Goal: Task Accomplishment & Management: Manage account settings

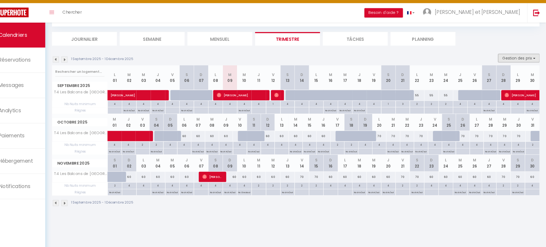
click at [517, 61] on button "Gestion des prix" at bounding box center [520, 63] width 40 height 8
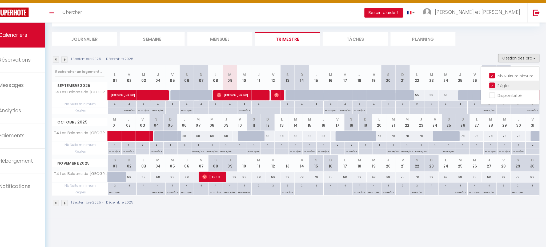
click at [500, 88] on input "Règles" at bounding box center [516, 88] width 48 height 5
checkbox input "false"
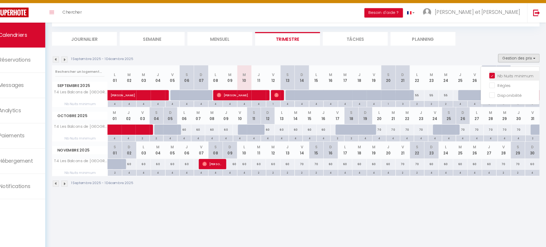
click at [505, 78] on input "Nb Nuits minimum" at bounding box center [516, 79] width 48 height 5
checkbox input "false"
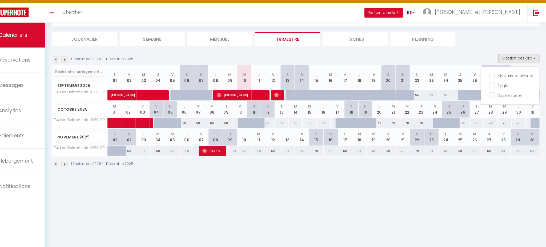
click at [291, 44] on li "Trimestre" at bounding box center [298, 44] width 62 height 13
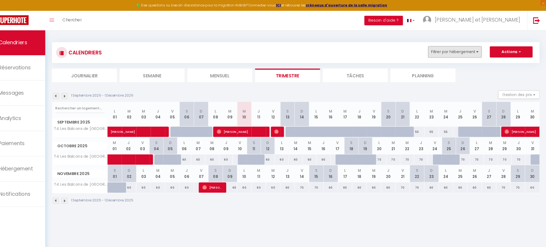
click at [469, 48] on button "Filtrer par hébergement" at bounding box center [458, 50] width 51 height 11
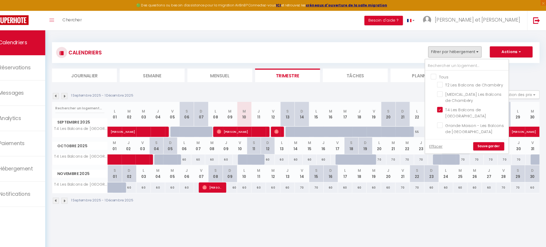
click at [443, 72] on input "Tous" at bounding box center [475, 73] width 80 height 5
checkbox input "true"
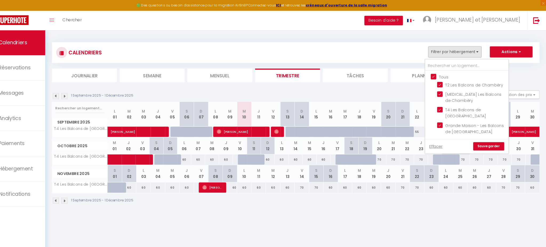
click at [494, 137] on link "Sauvegarder" at bounding box center [491, 141] width 30 height 8
